Goal: Information Seeking & Learning: Learn about a topic

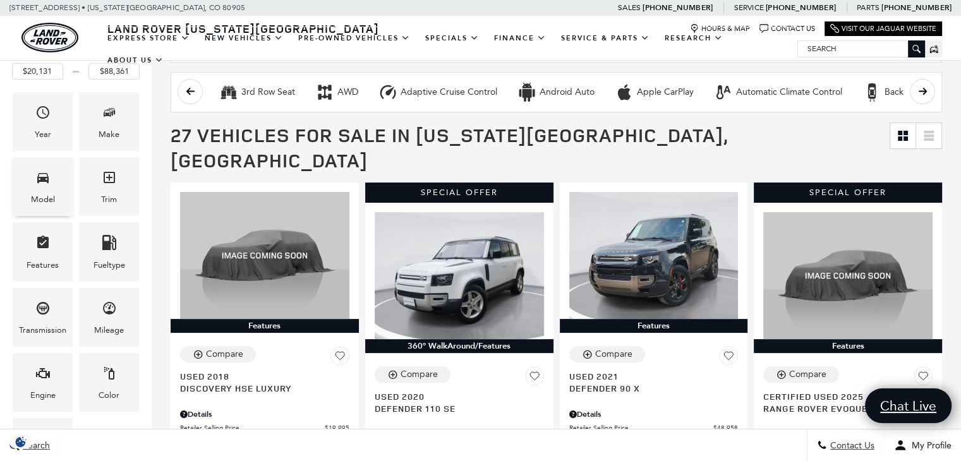
click at [51, 176] on div "Model" at bounding box center [43, 186] width 60 height 59
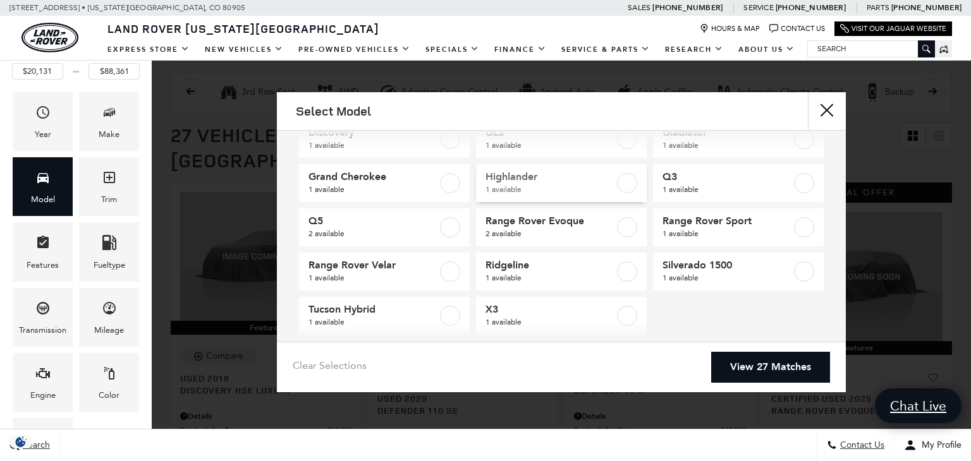
scroll to position [126, 0]
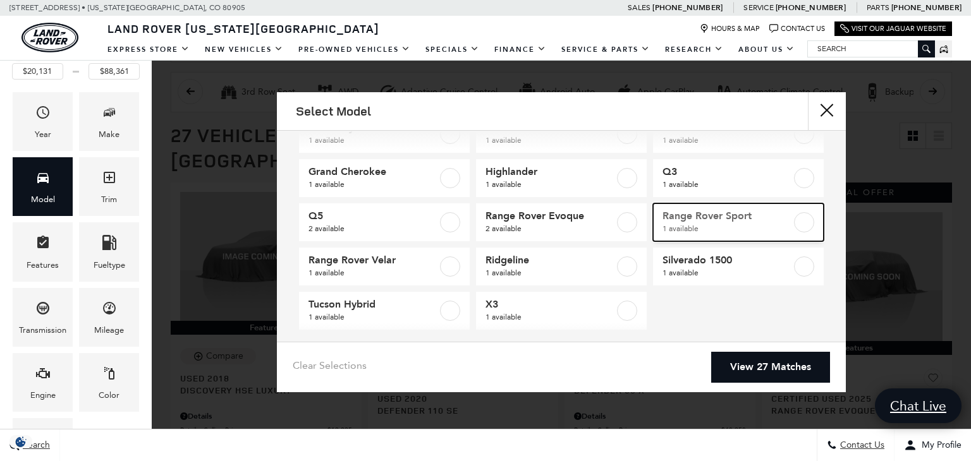
click at [687, 224] on span "1 available" at bounding box center [726, 229] width 129 height 13
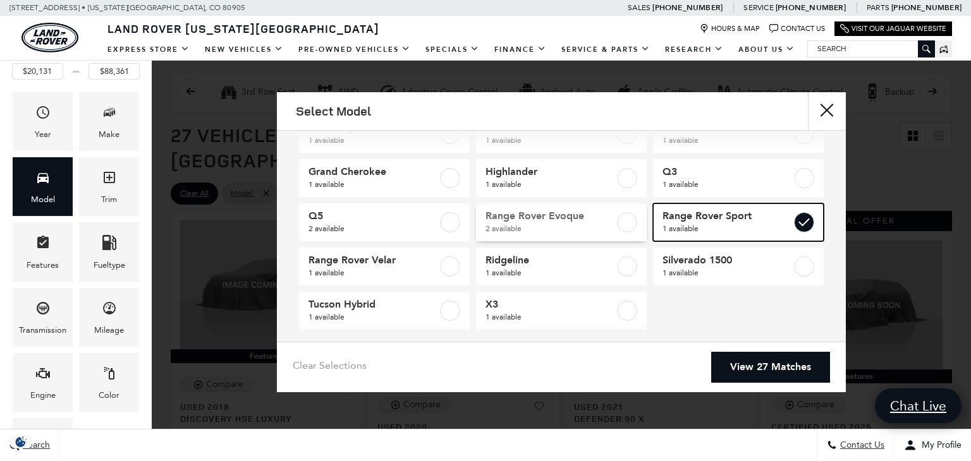
type input "$85,022"
checkbox input "true"
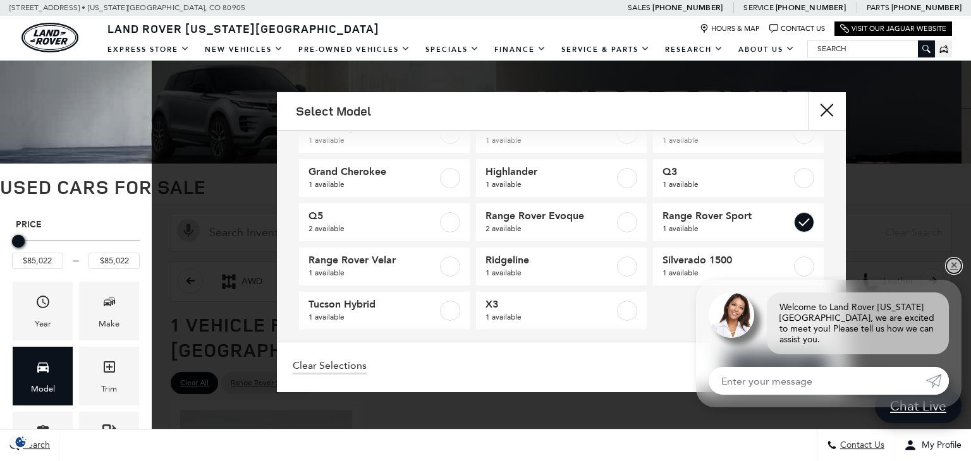
click at [956, 274] on link "✕" at bounding box center [953, 266] width 15 height 15
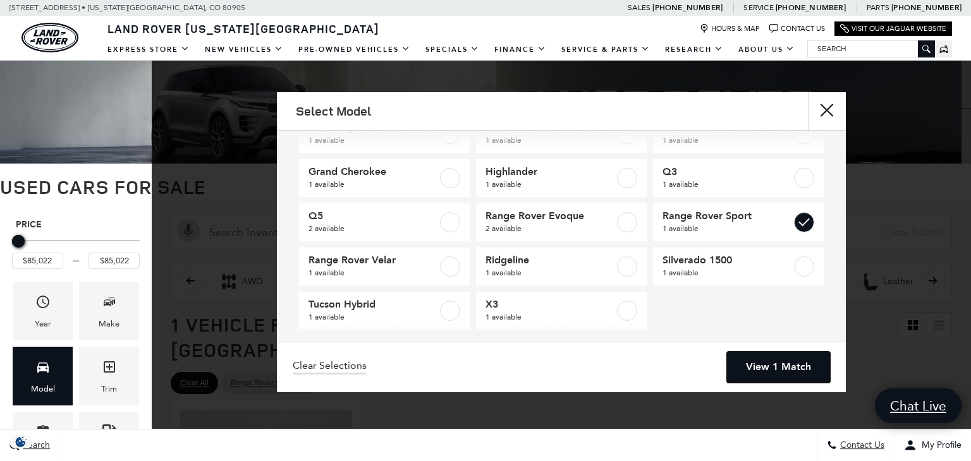
click at [791, 360] on link "View 1 Match" at bounding box center [778, 367] width 103 height 31
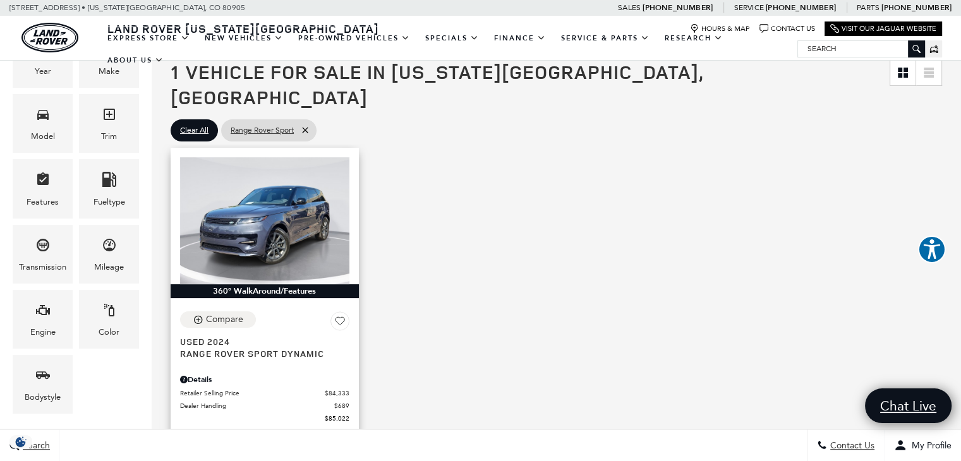
scroll to position [316, 0]
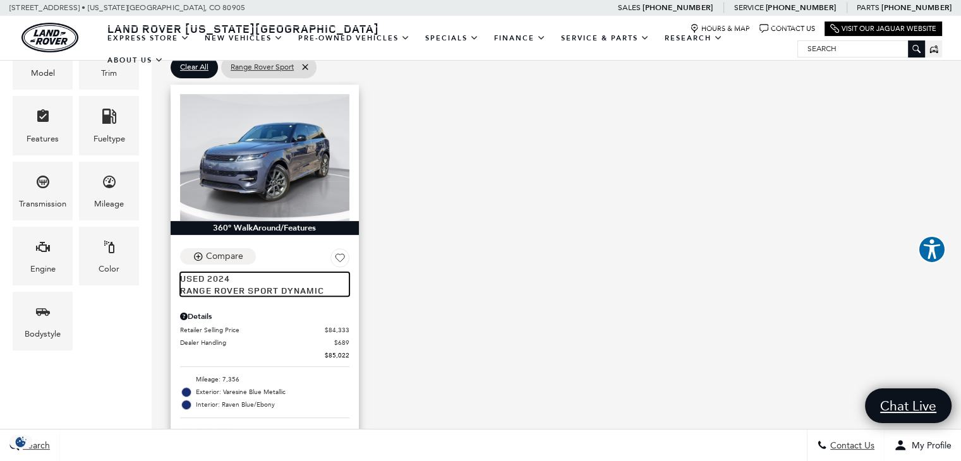
click at [217, 284] on span "Range Rover Sport Dynamic" at bounding box center [260, 290] width 160 height 12
